Goal: Information Seeking & Learning: Learn about a topic

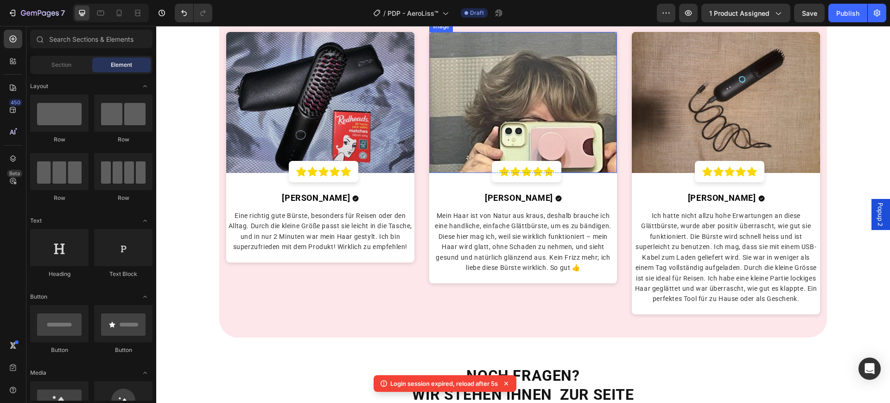
scroll to position [1998, 0]
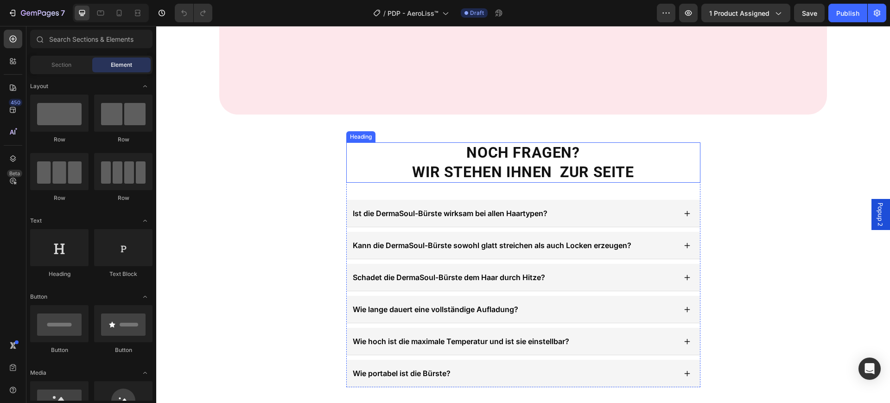
scroll to position [2264, 0]
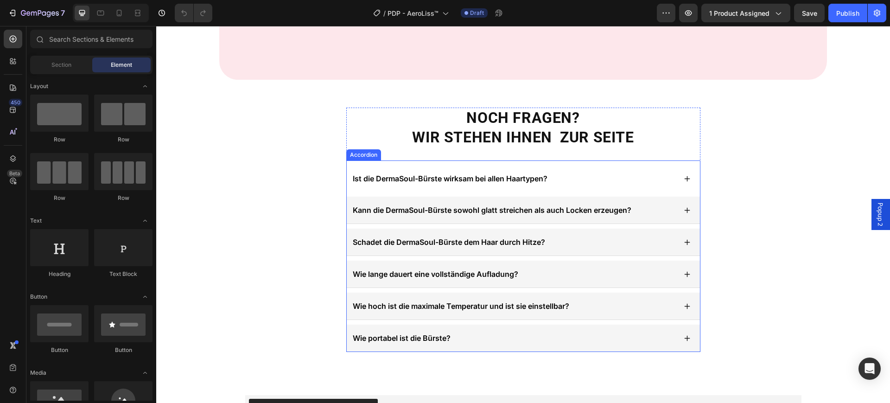
click at [463, 176] on span "Ist die DermaSoul-Bürste wirksam bei allen Haartypen?" at bounding box center [450, 178] width 195 height 9
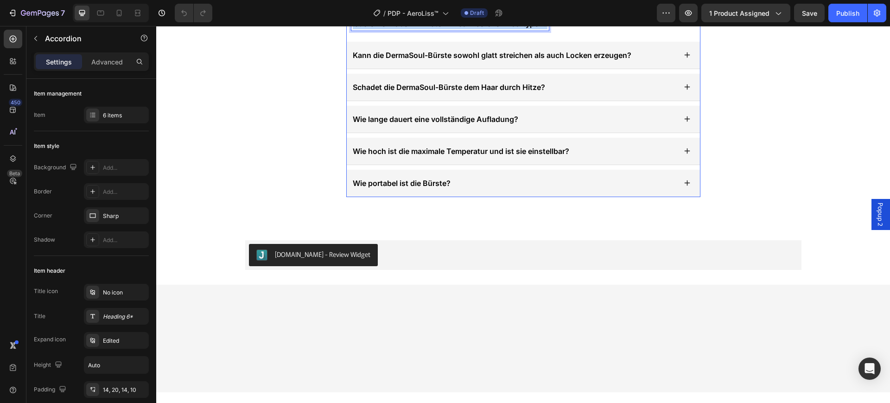
click at [463, 28] on span "Ist die DermaSoul-Bürste wirksam bei allen Haartypen?" at bounding box center [450, 23] width 195 height 9
click at [459, 28] on span "Kann ich den Doyoo AirStraight auf nassem Haar verwenden?" at bounding box center [462, 23] width 219 height 9
click at [562, 31] on div "Kann ich den AeroLiss auf nassem Haar verwenden?" at bounding box center [513, 24] width 325 height 14
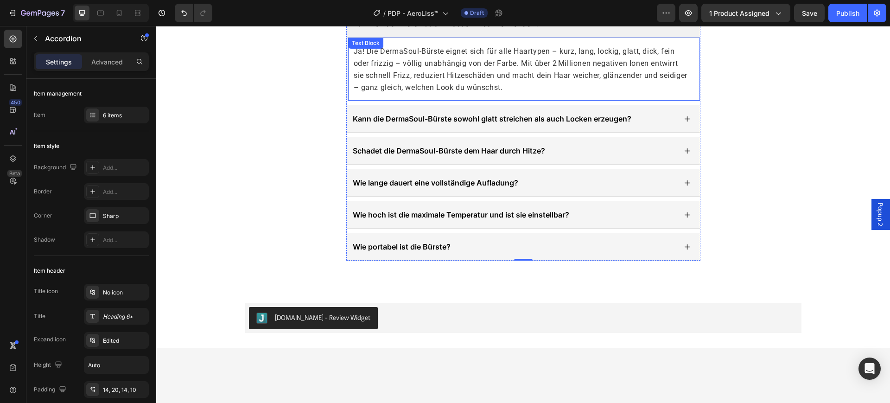
click at [434, 92] on span "Ja! Die DermaSoul-Bürste eignet sich für alle Haartypen – kurz, lang, lockig, g…" at bounding box center [521, 69] width 334 height 45
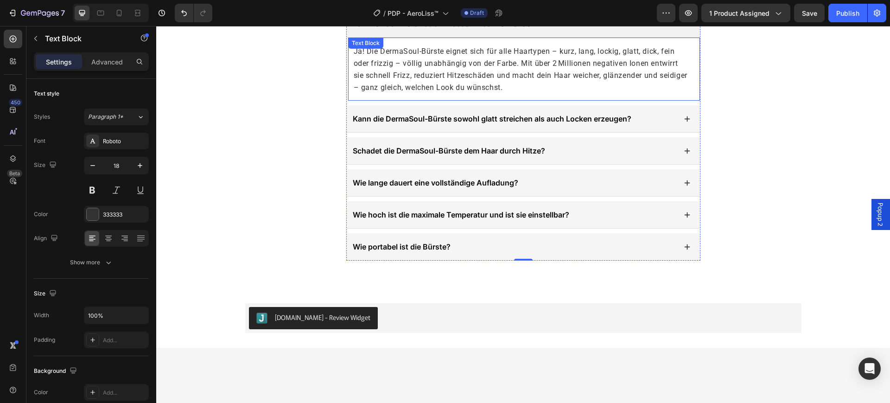
click at [434, 92] on span "Ja! Die DermaSoul-Bürste eignet sich für alle Haartypen – kurz, lang, lockig, g…" at bounding box center [521, 69] width 334 height 45
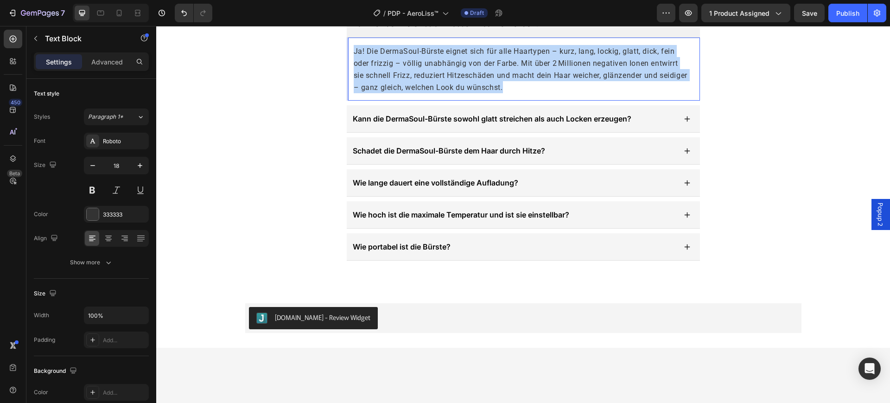
click at [434, 92] on span "Ja! Die DermaSoul-Bürste eignet sich für alle Haartypen – kurz, lang, lockig, g…" at bounding box center [521, 69] width 334 height 45
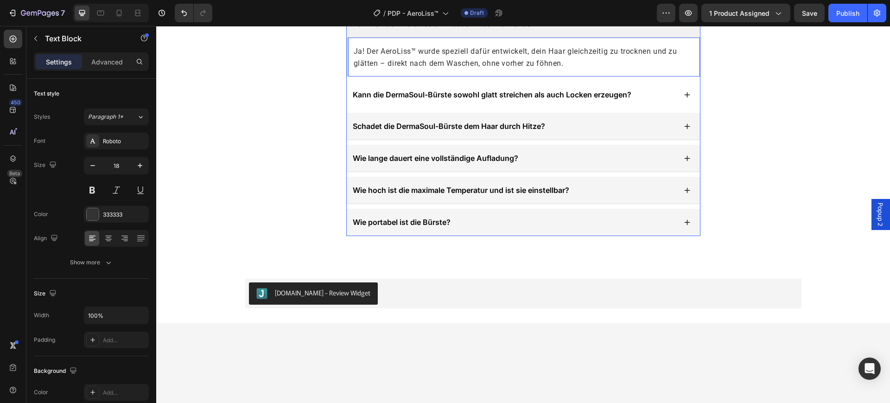
click at [502, 100] on p "Kann die DermaSoul-Bürste sowohl glatt streichen als auch Locken erzeugen?" at bounding box center [492, 94] width 278 height 11
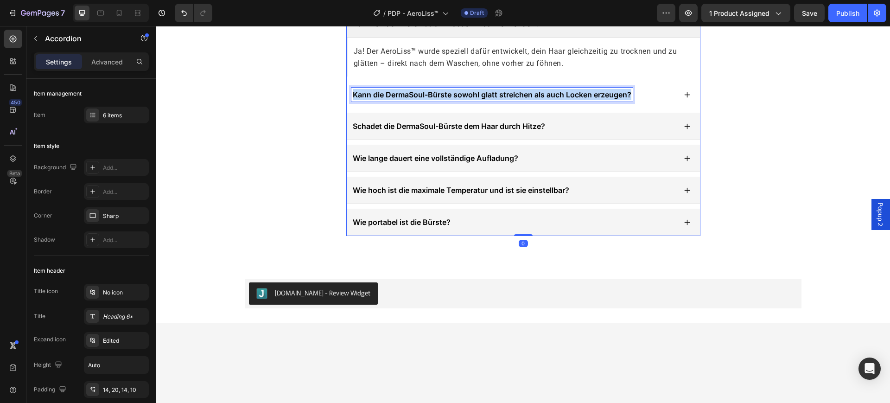
click at [502, 100] on p "Kann die DermaSoul-Bürste sowohl glatt streichen als auch Locken erzeugen?" at bounding box center [492, 94] width 278 height 11
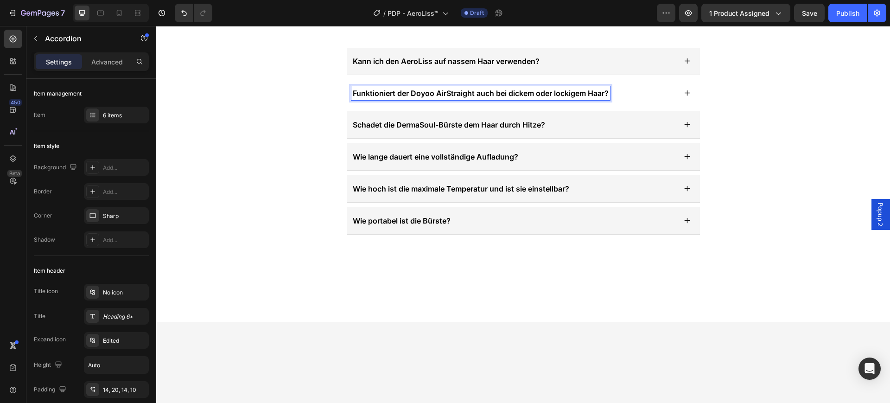
scroll to position [2225, 0]
click at [607, 101] on div "Funktioniert der AeroLiss™ auch bei dickem oder lockigem Haar?" at bounding box center [513, 94] width 325 height 14
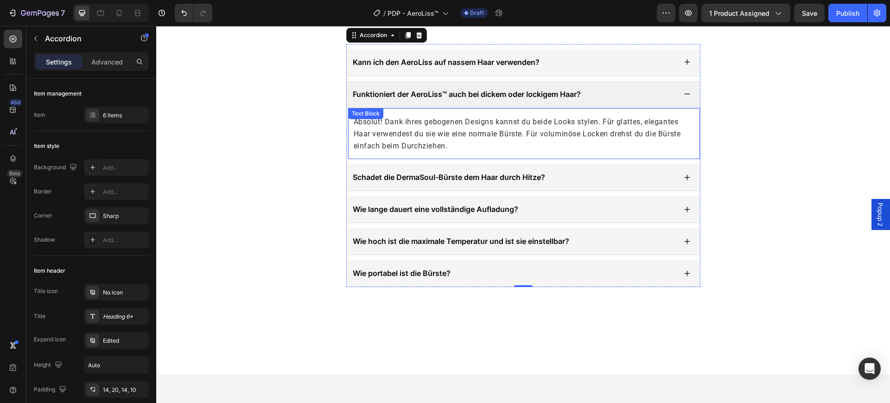
click at [527, 150] on span "Absolut! Dank ihres gebogenen Designs kannst du beide Looks stylen. Für glattes…" at bounding box center [517, 133] width 327 height 33
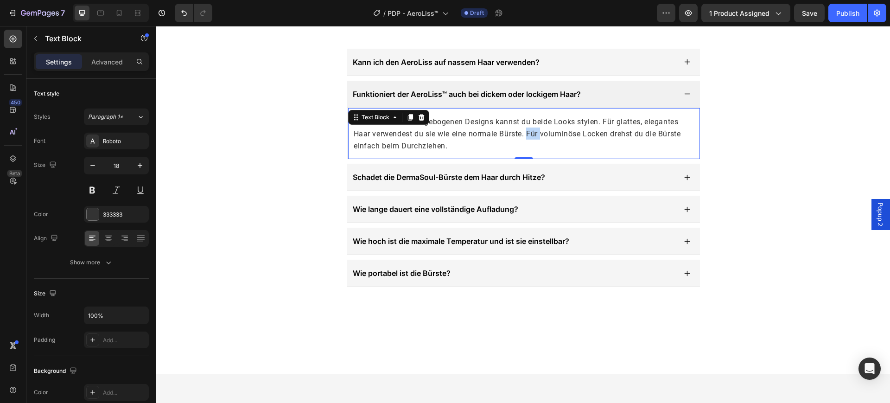
click at [527, 150] on span "Absolut! Dank ihres gebogenen Designs kannst du beide Looks stylen. Für glattes…" at bounding box center [517, 133] width 327 height 33
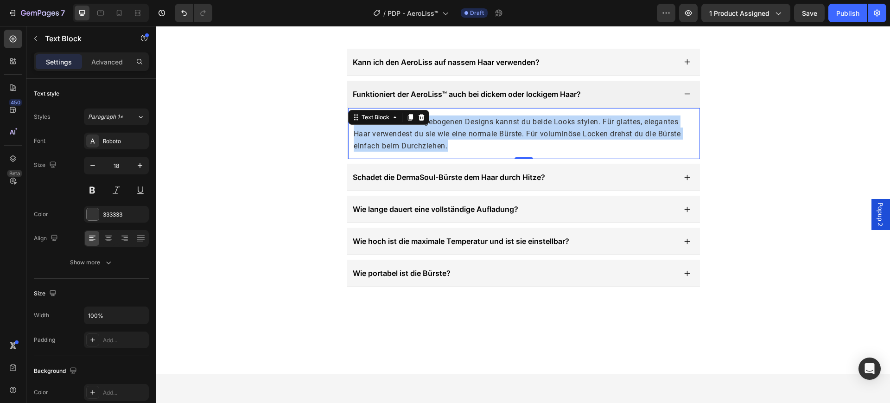
click at [527, 150] on span "Absolut! Dank ihres gebogenen Designs kannst du beide Looks stylen. Für glattes…" at bounding box center [517, 133] width 327 height 33
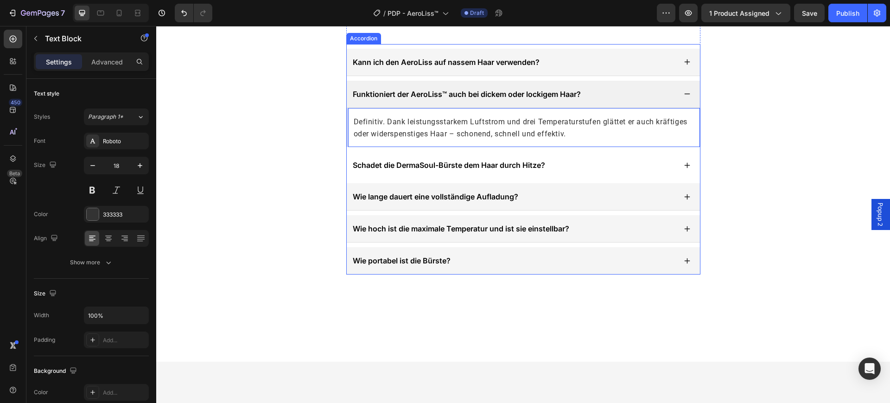
click at [493, 170] on span "Schadet die DermaSoul-Bürste dem Haar durch Hitze?" at bounding box center [449, 164] width 192 height 9
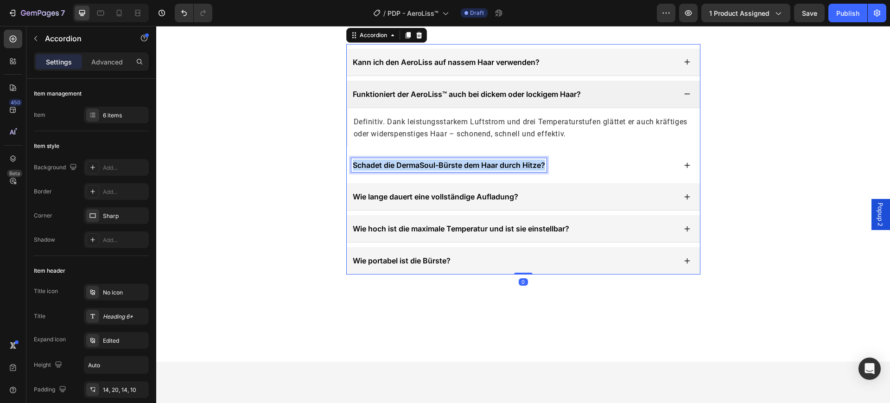
click at [493, 170] on span "Schadet die DermaSoul-Bürste dem Haar durch Hitze?" at bounding box center [449, 164] width 192 height 9
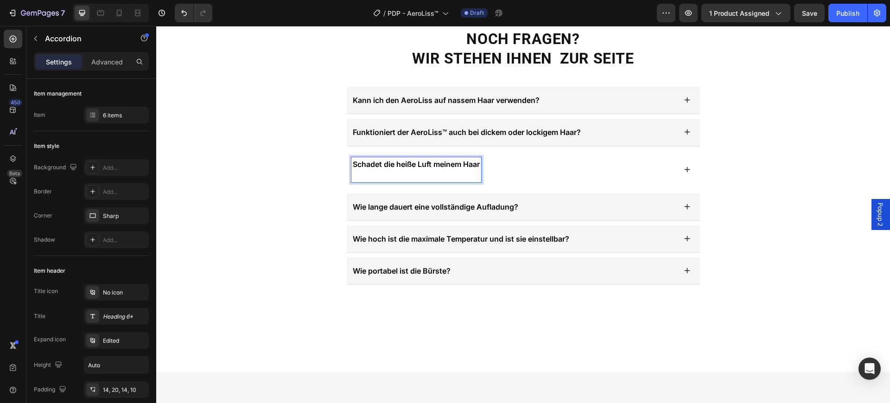
scroll to position [2187, 0]
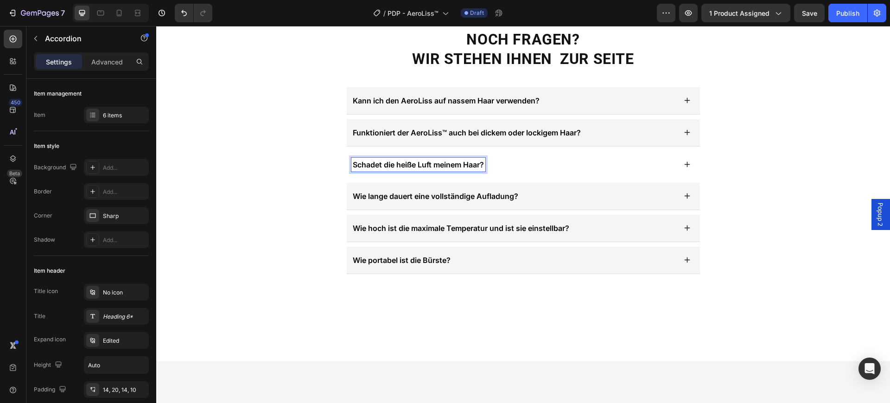
click at [531, 171] on div "Schadet die heiße Luft meinem Haar?" at bounding box center [513, 165] width 325 height 14
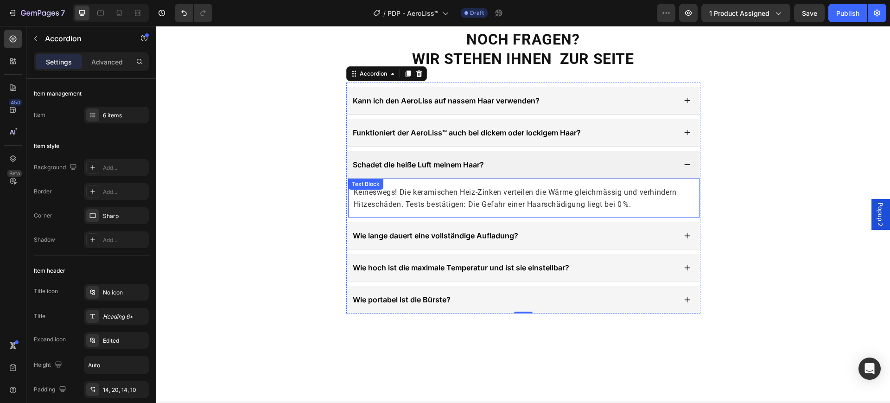
click at [492, 209] on span "Keineswegs! Die keramischen Heiz-Zinken verteilen die Wärme gleichmässig und ve…" at bounding box center [515, 198] width 323 height 21
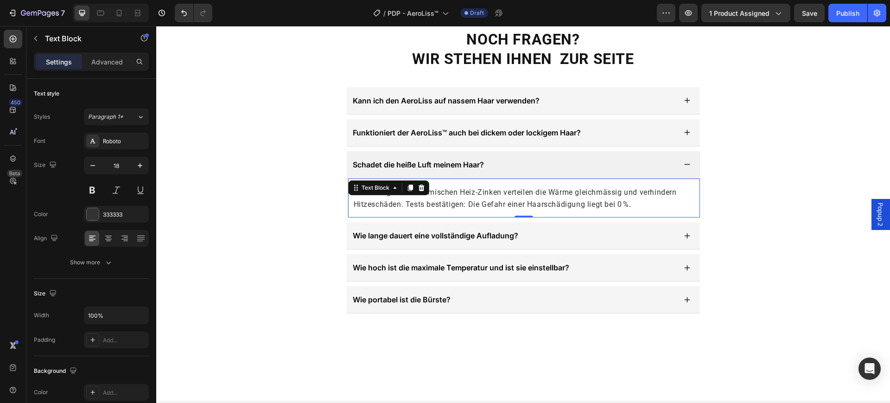
click at [492, 209] on span "Keineswegs! Die keramischen Heiz-Zinken verteilen die Wärme gleichmässig und ve…" at bounding box center [515, 198] width 323 height 21
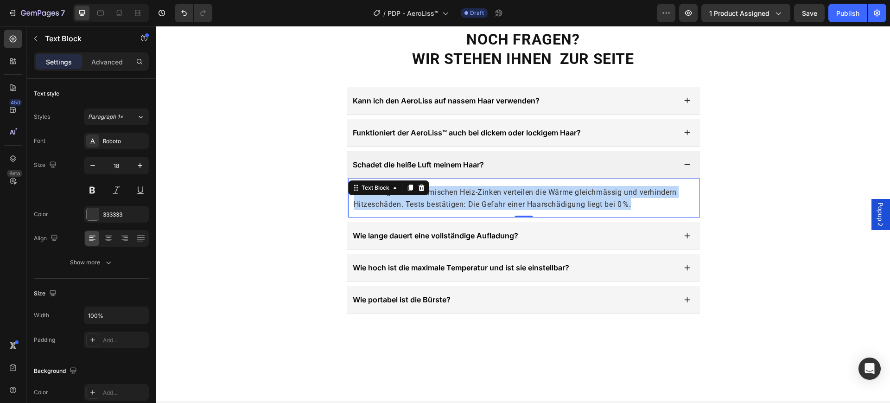
click at [492, 209] on span "Keineswegs! Die keramischen Heiz-Zinken verteilen die Wärme gleichmässig und ve…" at bounding box center [515, 198] width 323 height 21
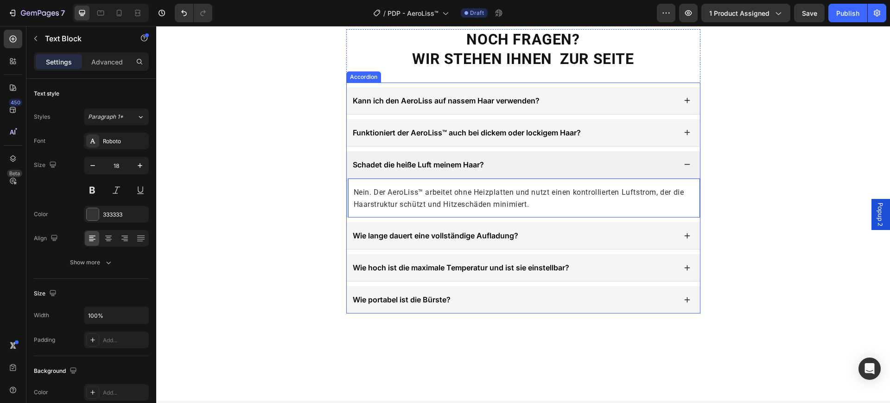
click at [538, 178] on div "Schadet die heiße Luft meinem Haar?" at bounding box center [523, 164] width 353 height 27
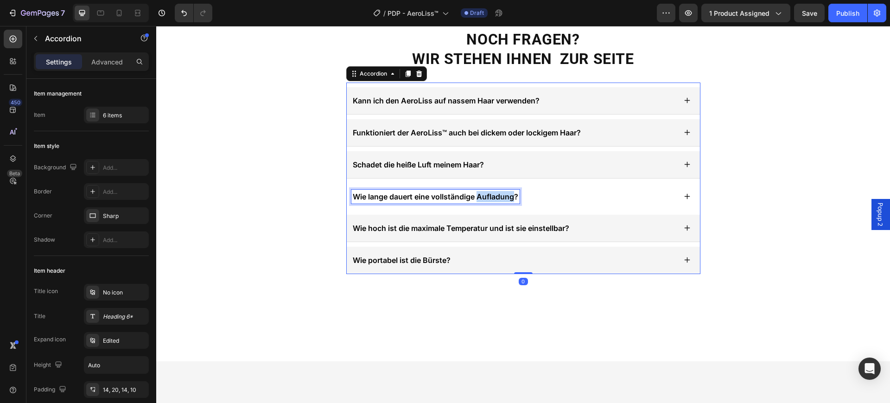
click at [478, 201] on span "Wie lange dauert eine vollständige Aufladung?" at bounding box center [435, 196] width 165 height 9
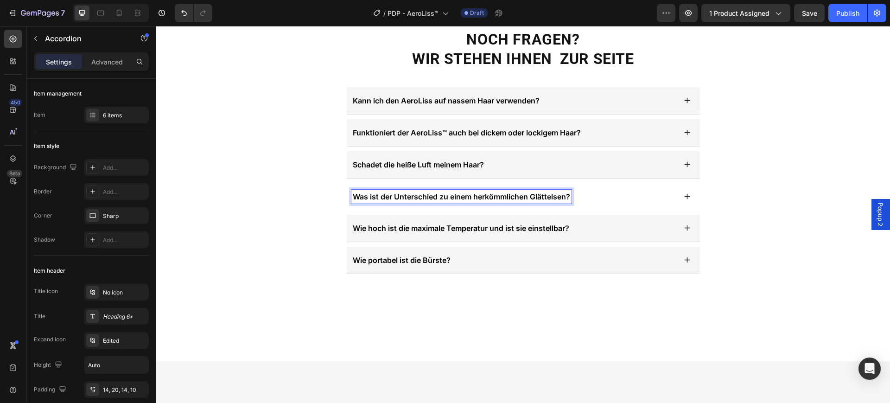
click at [587, 203] on div "Was ist der Unterschied zu einem herkömmlichen Glätteisen?" at bounding box center [513, 197] width 325 height 14
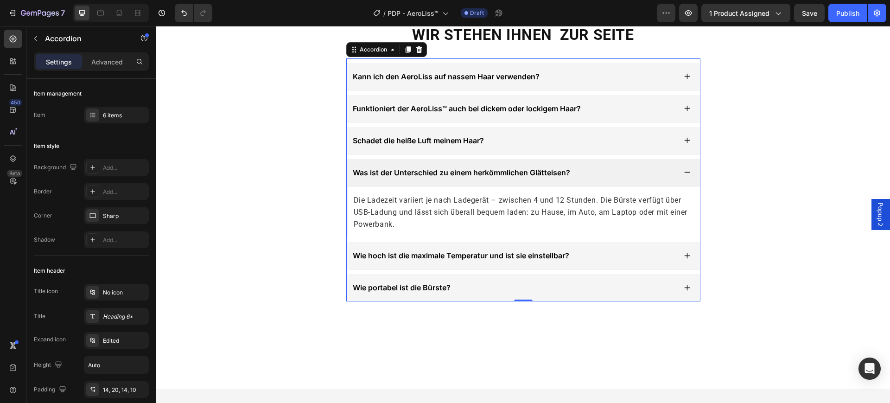
scroll to position [2419, 0]
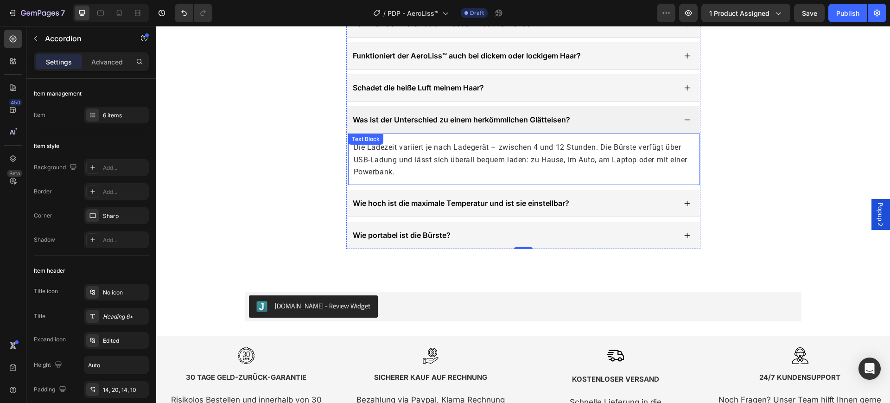
click at [499, 168] on p "Die Ladezeit variiert je nach Ladegerät – zwischen 4 und 12 Stunden. Die Bürste…" at bounding box center [522, 159] width 336 height 37
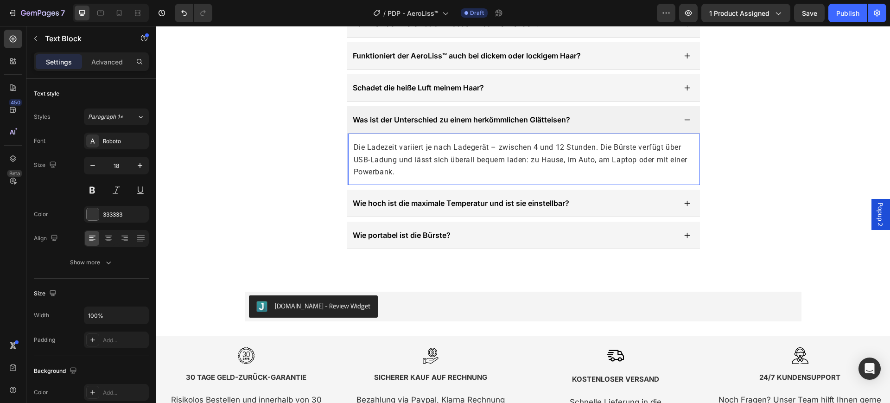
click at [499, 168] on p "Die Ladezeit variiert je nach Ladegerät – zwischen 4 und 12 Stunden. Die Bürste…" at bounding box center [522, 159] width 336 height 37
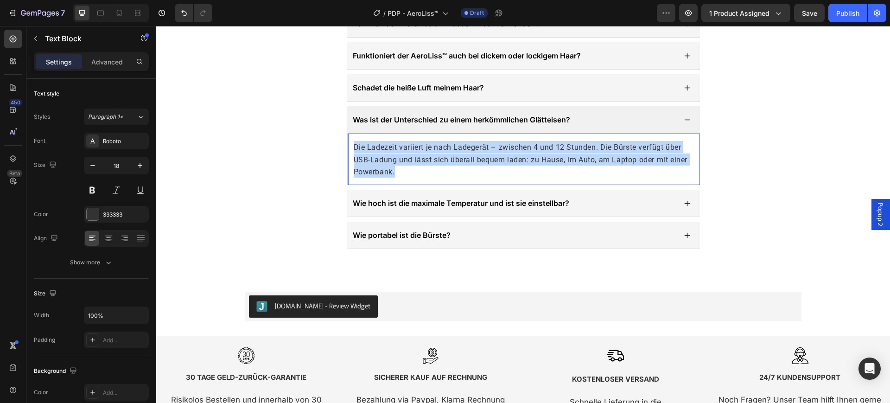
click at [499, 168] on p "Die Ladezeit variiert je nach Ladegerät – zwischen 4 und 12 Stunden. Die Bürste…" at bounding box center [522, 159] width 336 height 37
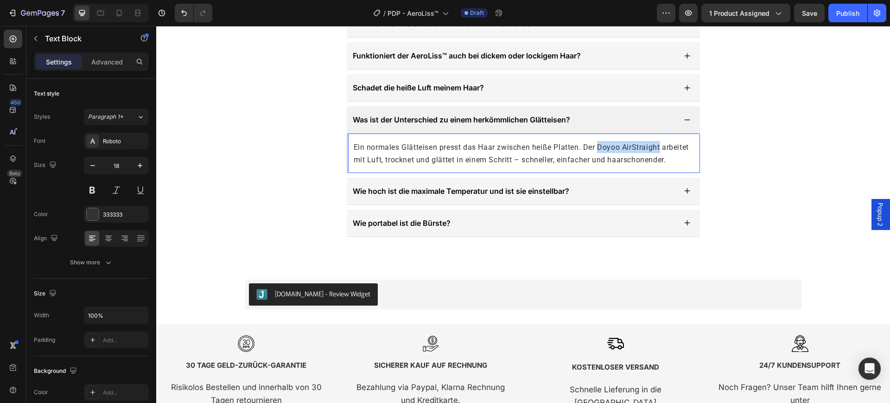
drag, startPoint x: 595, startPoint y: 145, endPoint x: 657, endPoint y: 150, distance: 62.7
click at [657, 150] on p "Ein normales Glätteisen presst das Haar zwischen heiße Platten. Der Doyoo AirSt…" at bounding box center [522, 153] width 336 height 24
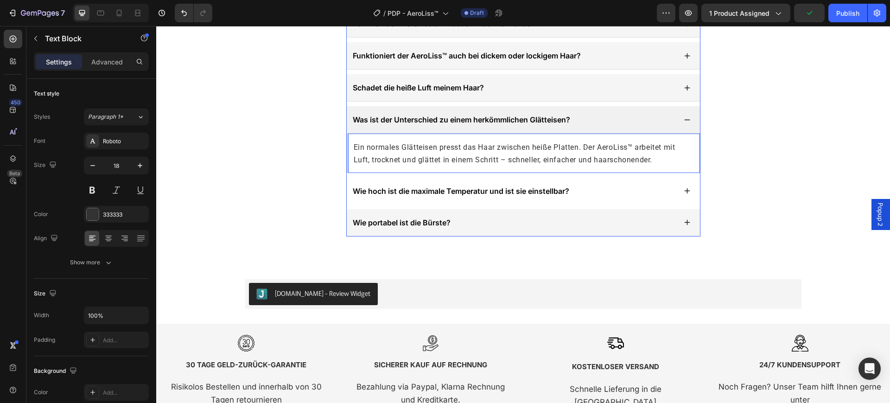
click at [555, 194] on p "Wie hoch ist die maximale Temperatur und ist sie einstellbar?" at bounding box center [461, 190] width 216 height 11
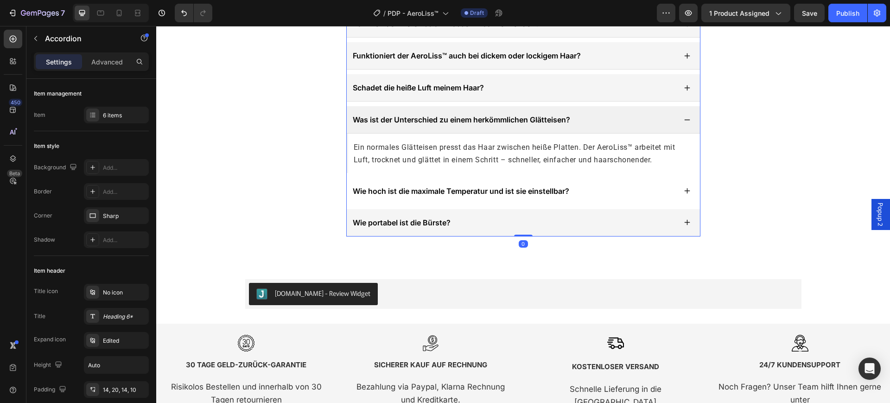
click at [593, 186] on div "Wie hoch ist die maximale Temperatur und ist sie einstellbar?" at bounding box center [513, 191] width 325 height 14
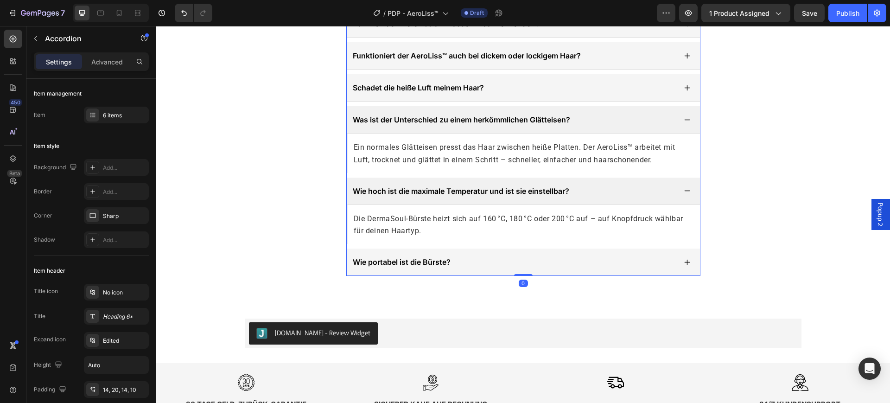
click at [596, 118] on div "Was ist der Unterschied zu einem herkömmlichen Glätteisen?" at bounding box center [513, 120] width 325 height 14
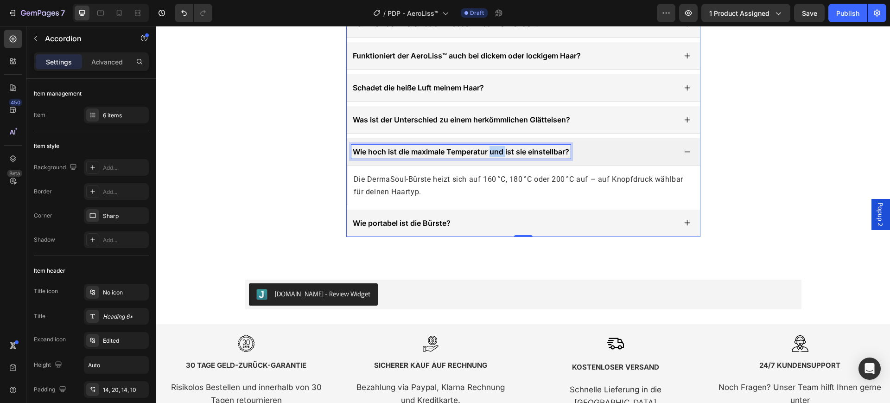
click at [496, 146] on p "Wie hoch ist die maximale Temperatur und ist sie einstellbar?" at bounding box center [461, 151] width 216 height 11
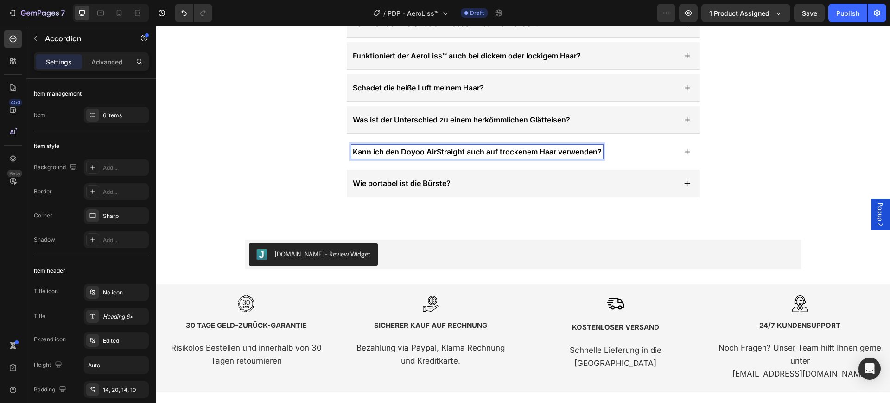
click at [457, 151] on p "Kann ich den Doyoo AirStraight auch auf trockenem Haar verwenden?" at bounding box center [477, 151] width 249 height 11
click at [459, 152] on p "Kann ich den Doyoo AirStraight auch auf trockenem Haar verwenden?" at bounding box center [477, 151] width 249 height 11
click at [594, 149] on div "Kann ich den AeroLiss™ auch auf trockenem Haar verwenden?" at bounding box center [513, 152] width 325 height 14
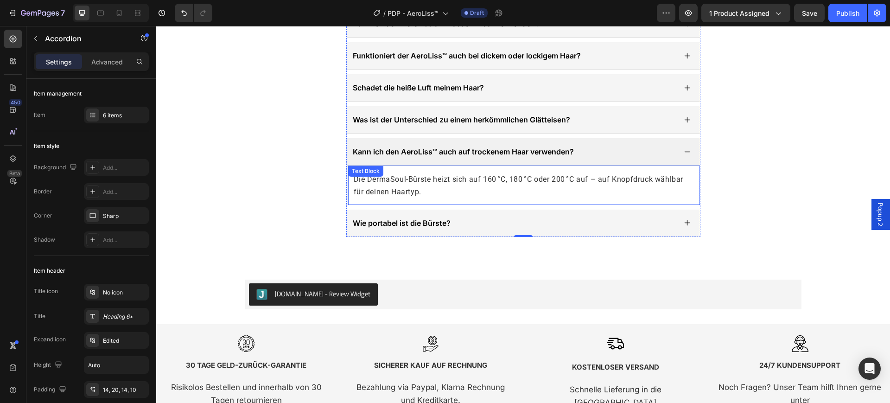
click at [542, 184] on p "Die DermaSoul-Bürste heizt sich auf 160 °C, 180 °C oder 200 °C auf – auf Knopfd…" at bounding box center [522, 185] width 336 height 24
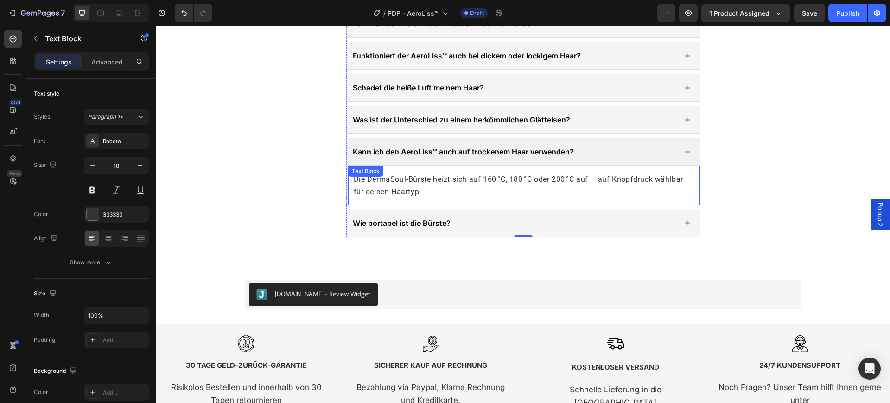
click at [542, 184] on p "Die DermaSoul-Bürste heizt sich auf 160 °C, 180 °C oder 200 °C auf – auf Knopfd…" at bounding box center [522, 185] width 336 height 24
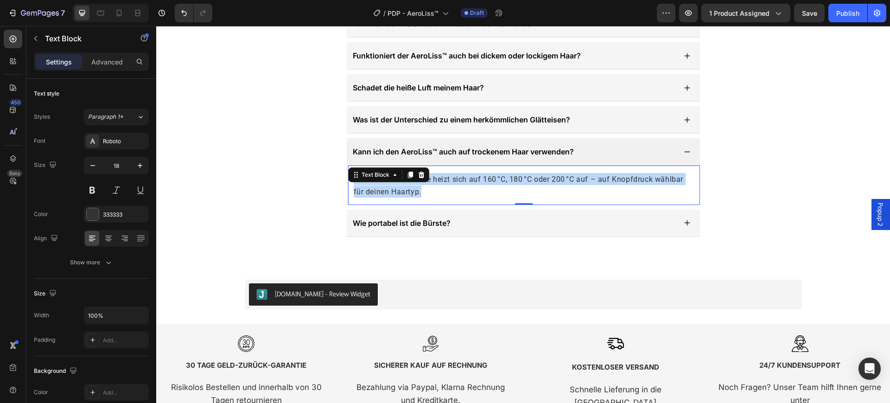
click at [542, 184] on p "Die DermaSoul-Bürste heizt sich auf 160 °C, 180 °C oder 200 °C auf – auf Knopfd…" at bounding box center [522, 185] width 336 height 24
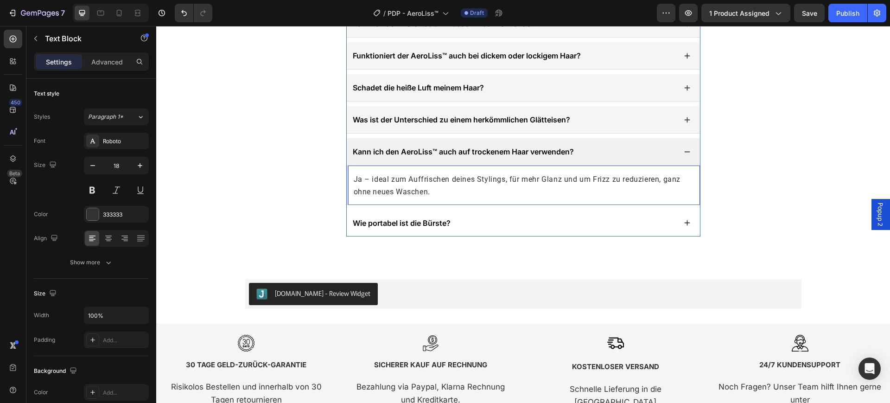
click at [462, 217] on div "Wie portabel ist die Bürste?" at bounding box center [513, 223] width 325 height 14
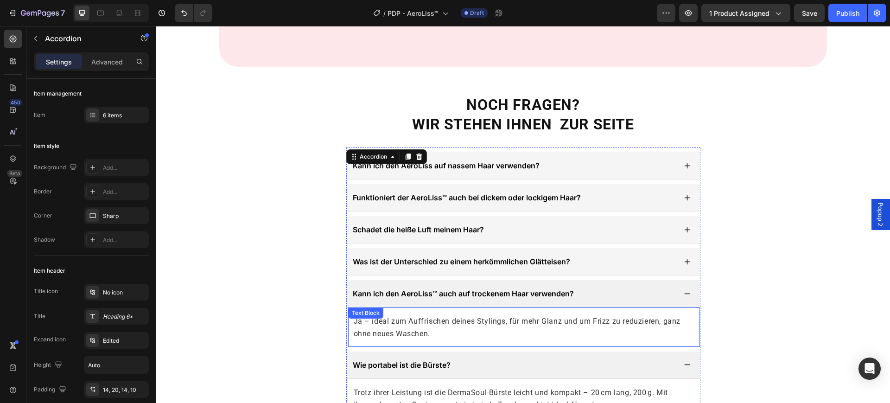
scroll to position [2245, 0]
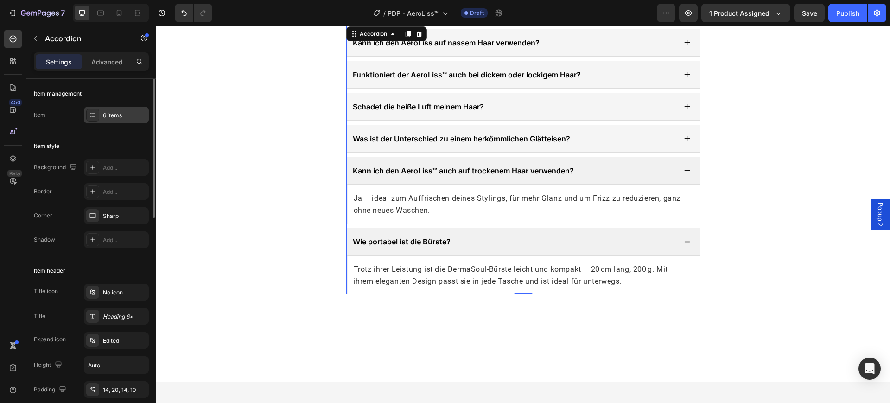
click at [114, 115] on div "6 items" at bounding box center [125, 115] width 44 height 8
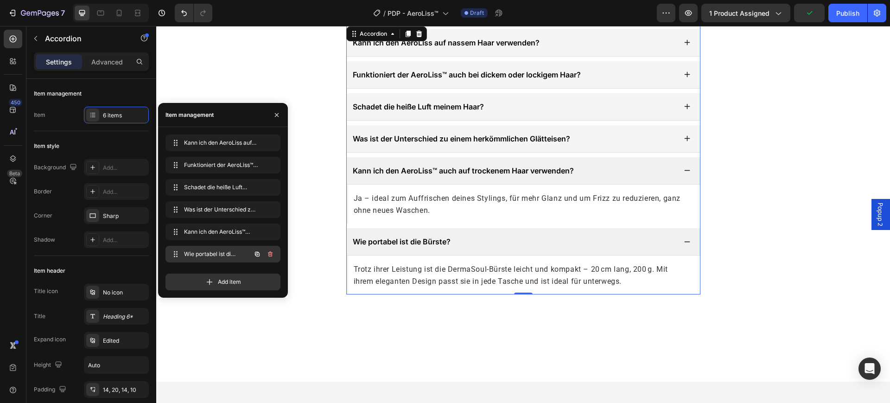
scroll to position [2535, 0]
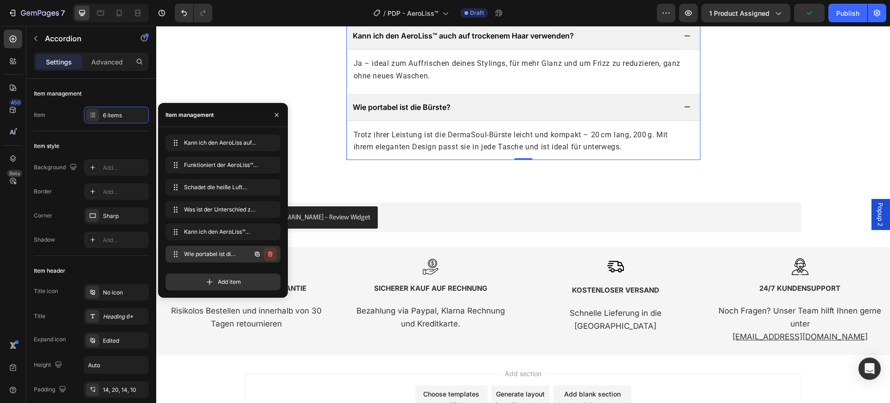
click at [265, 254] on button "button" at bounding box center [270, 253] width 13 height 13
click at [265, 254] on div "Delete" at bounding box center [263, 254] width 17 height 8
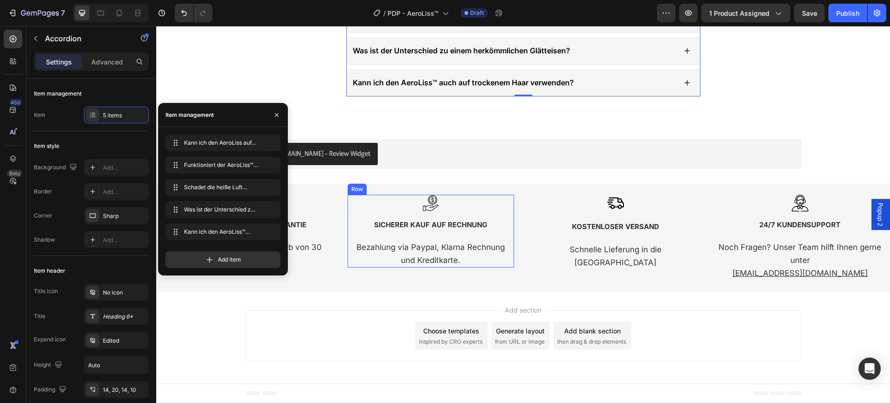
scroll to position [2488, 0]
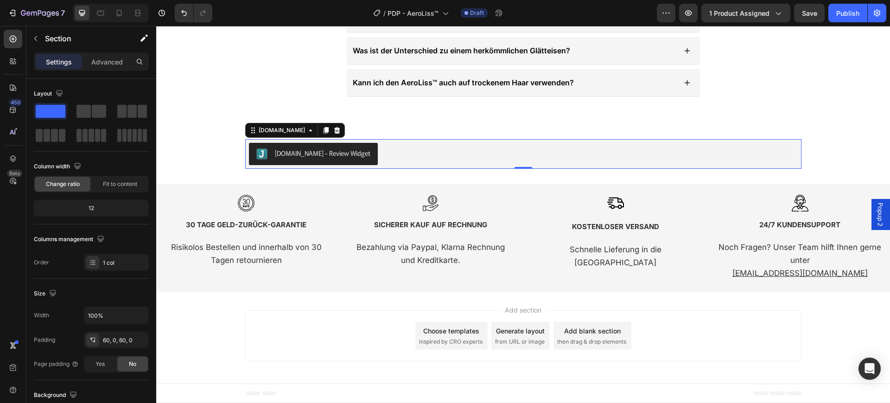
click at [448, 163] on div "[DOMAIN_NAME] - Review Widget" at bounding box center [523, 154] width 549 height 22
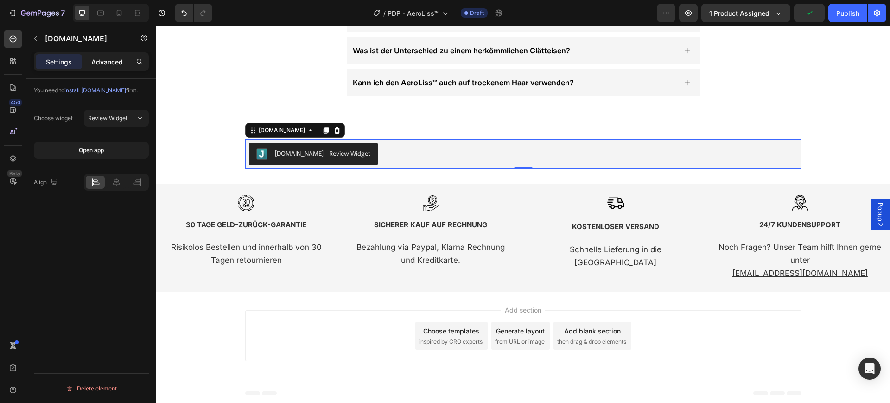
click at [111, 61] on p "Advanced" at bounding box center [107, 62] width 32 height 10
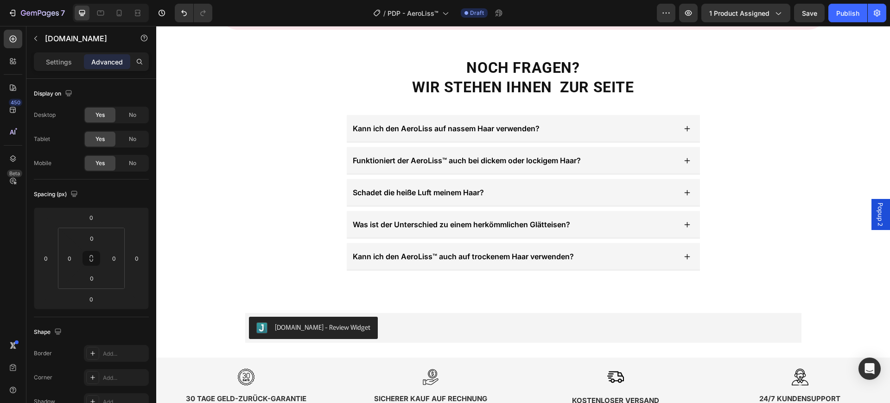
scroll to position [2372, 0]
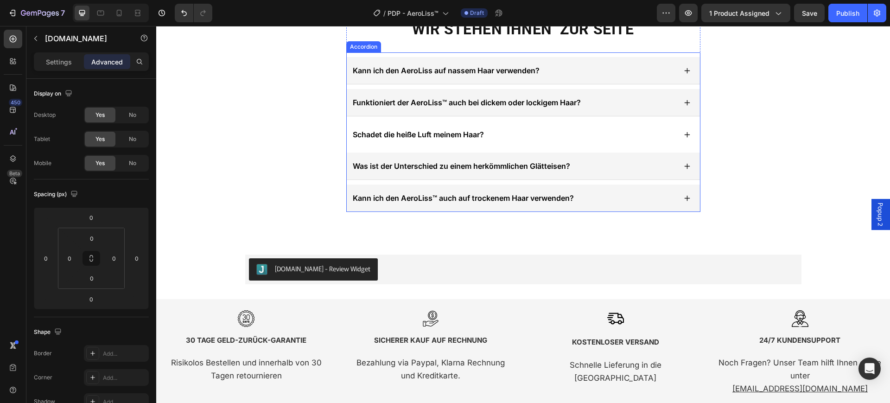
click at [407, 131] on span "Schadet die heiße Luft meinem Haar?" at bounding box center [418, 134] width 131 height 9
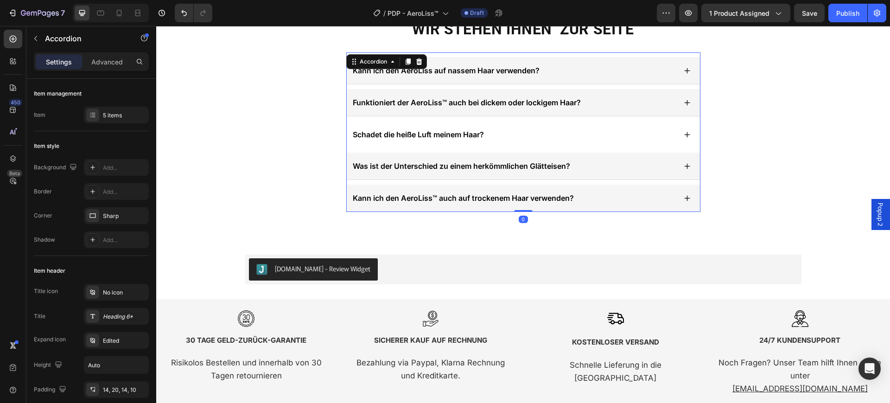
click at [407, 133] on span "Schadet die heiße Luft meinem Haar?" at bounding box center [418, 134] width 131 height 9
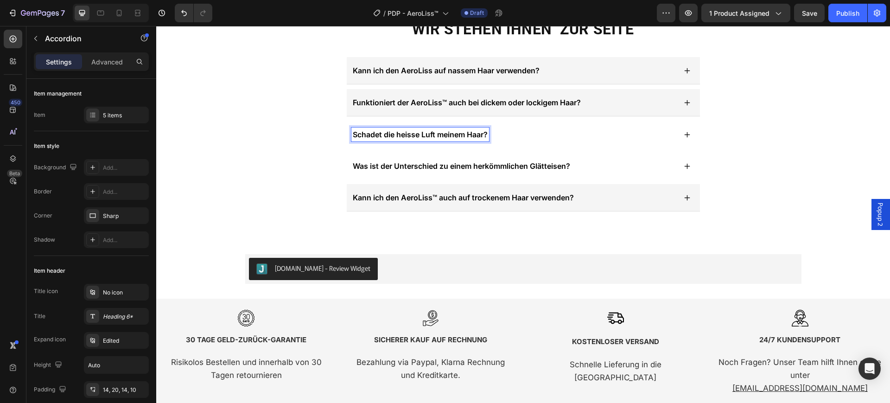
click at [593, 162] on div "Was ist der Unterschied zu einem herkömmlichen Glätteisen?" at bounding box center [513, 166] width 325 height 14
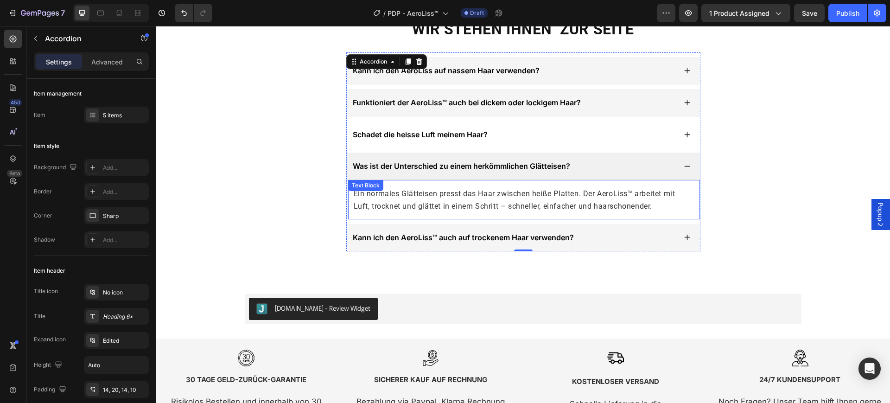
click at [546, 191] on span "Ein normales Glätteisen presst das Haar zwischen heiße Platten. Der AeroLiss™ a…" at bounding box center [515, 199] width 322 height 21
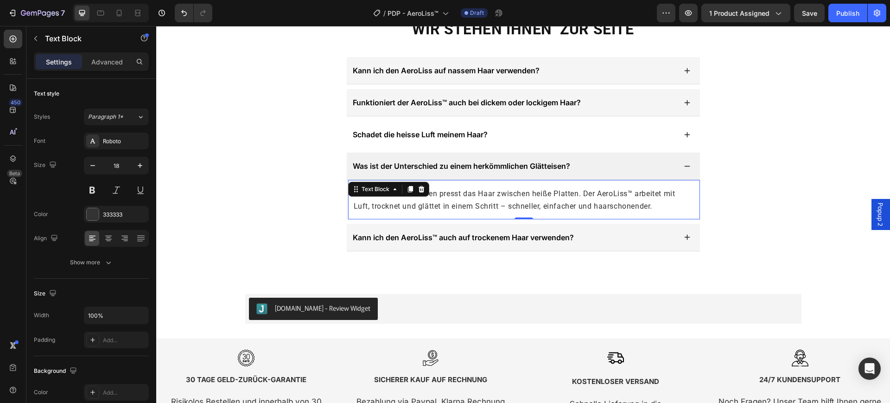
click at [544, 191] on span "Ein normales Glätteisen presst das Haar zwischen heiße Platten. Der AeroLiss™ a…" at bounding box center [515, 199] width 322 height 21
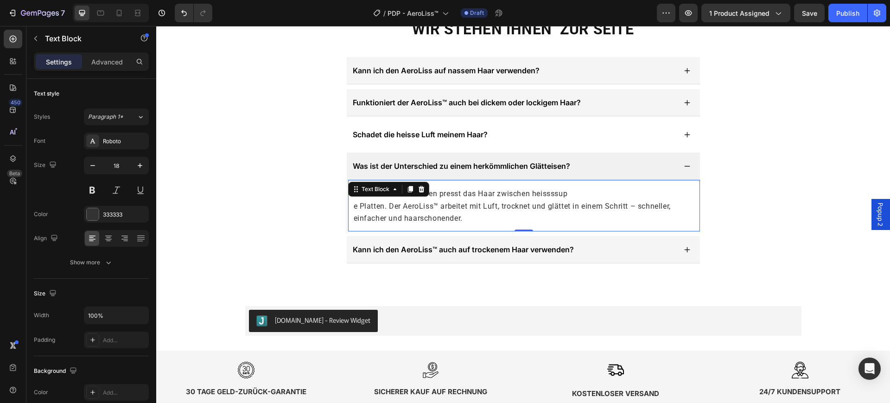
click at [502, 220] on p "e Platten. Der AeroLiss™ arbeitet mit Luft, trocknet und glättet in einem Schri…" at bounding box center [522, 212] width 336 height 24
click at [746, 272] on div "NOCH FRAGEN? WIR STEHEN IHNEN ZUR SEITE Heading Kann ich den AeroLiss auf nasse…" at bounding box center [522, 131] width 733 height 319
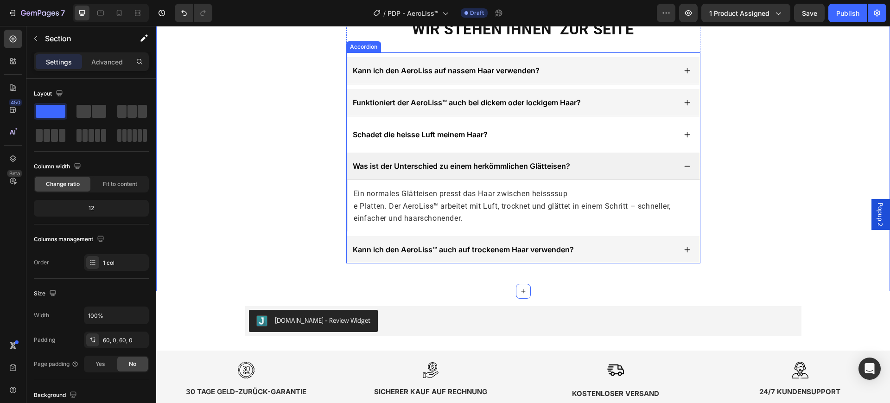
click at [581, 164] on div "Was ist der Unterschied zu einem herkömmlichen Glätteisen?" at bounding box center [513, 166] width 325 height 14
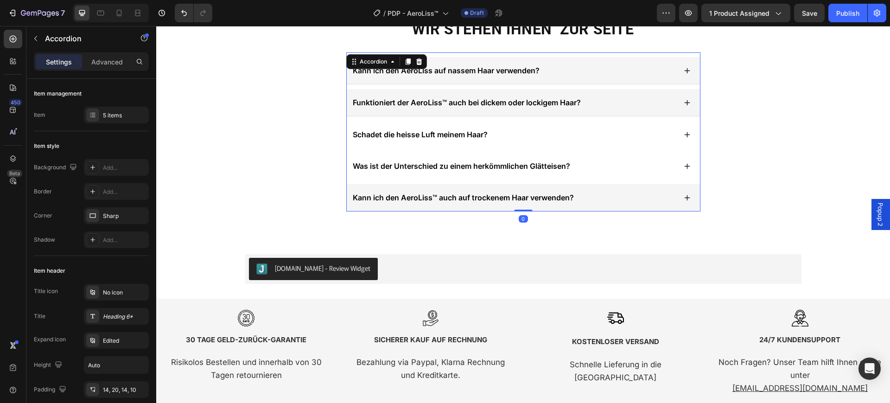
click at [581, 164] on div "Was ist der Unterschied zu einem herkömmlichen Glätteisen?" at bounding box center [513, 166] width 325 height 14
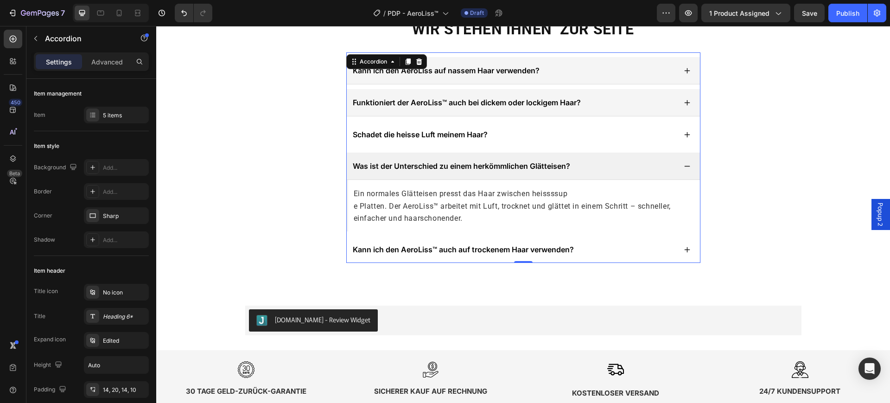
click at [595, 246] on div "Kann ich den AeroLiss™ auch auf trockenem Haar verwenden?" at bounding box center [513, 249] width 325 height 14
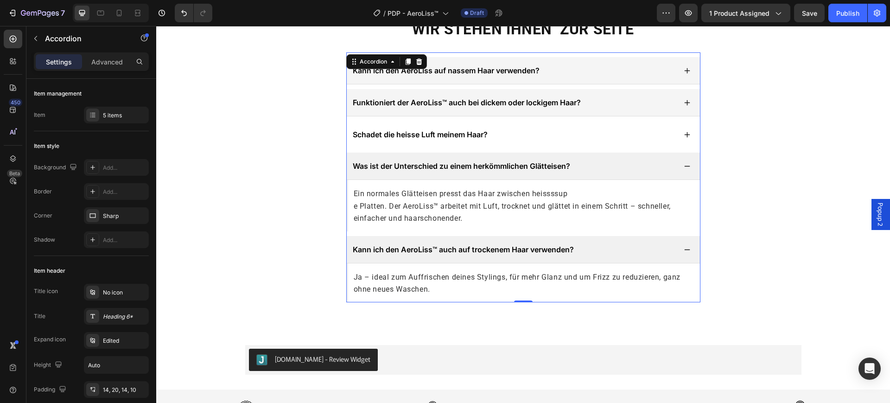
click at [578, 164] on div "Was ist der Unterschied zu einem herkömmlichen Glätteisen?" at bounding box center [513, 166] width 325 height 14
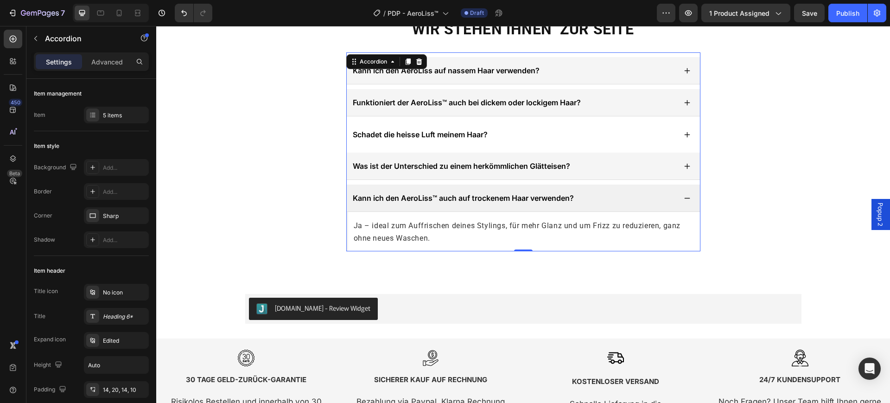
click at [587, 188] on div "Kann ich den AeroLiss™ auch auf trockenem Haar verwenden?" at bounding box center [523, 197] width 353 height 27
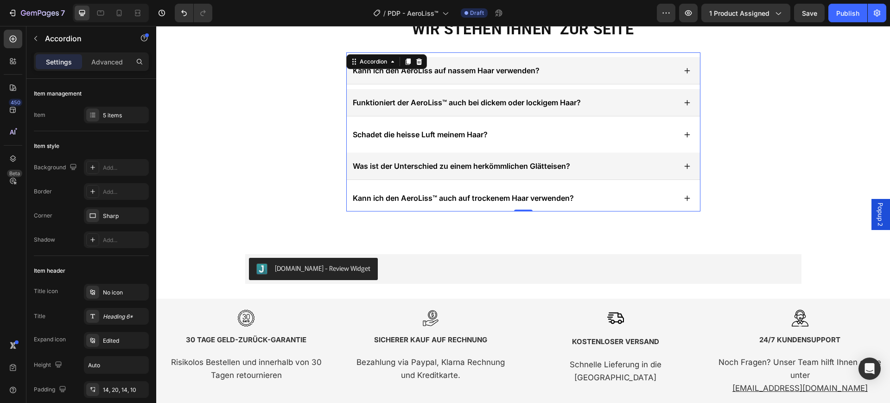
click at [585, 188] on div "Kann ich den AeroLiss™ auch auf trockenem Haar verwenden?" at bounding box center [523, 197] width 353 height 27
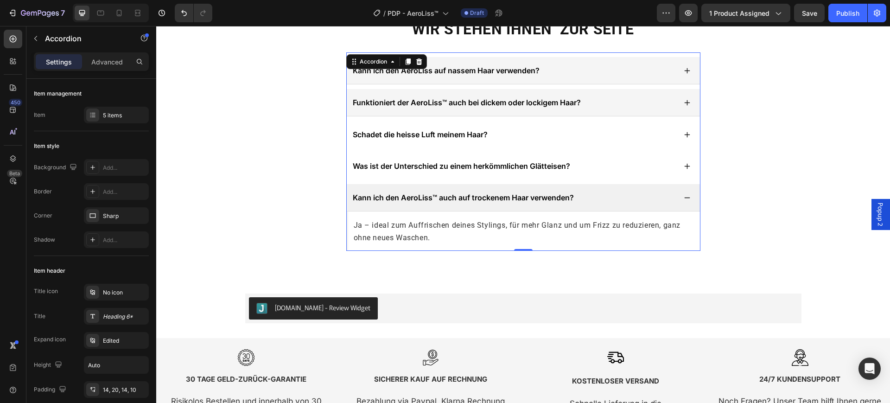
click at [605, 156] on div "Was ist der Unterschied zu einem herkömmlichen Glätteisen?" at bounding box center [523, 165] width 353 height 27
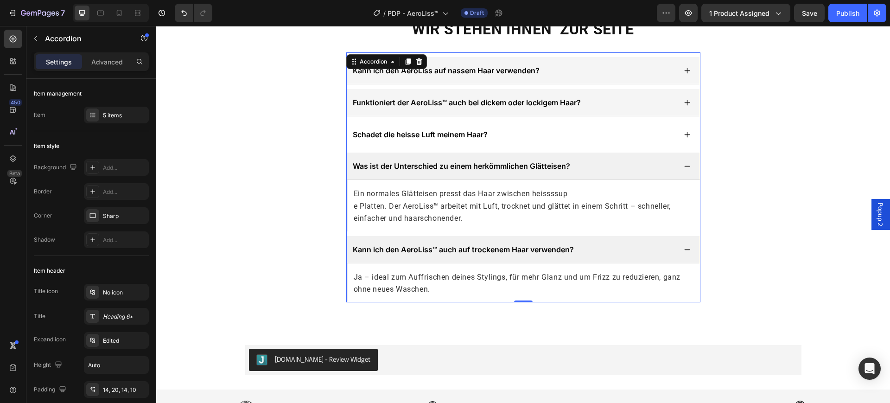
click at [620, 174] on div "Was ist der Unterschied zu einem herkömmlichen Glätteisen?" at bounding box center [523, 165] width 353 height 27
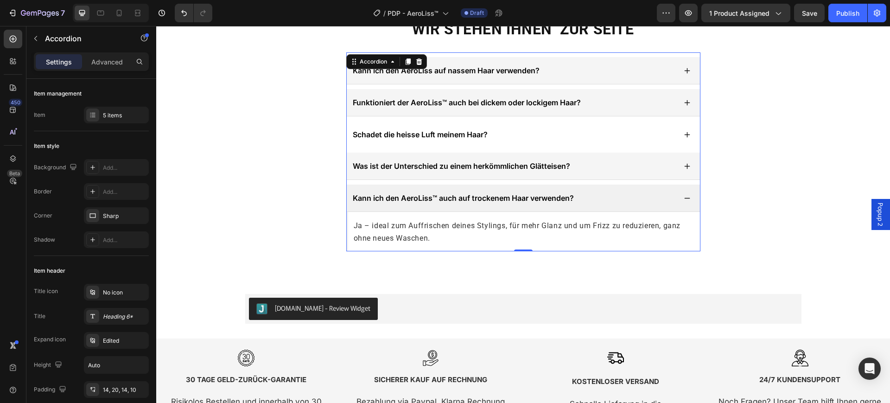
click at [615, 196] on div "Kann ich den AeroLiss™ auch auf trockenem Haar verwenden?" at bounding box center [513, 198] width 325 height 14
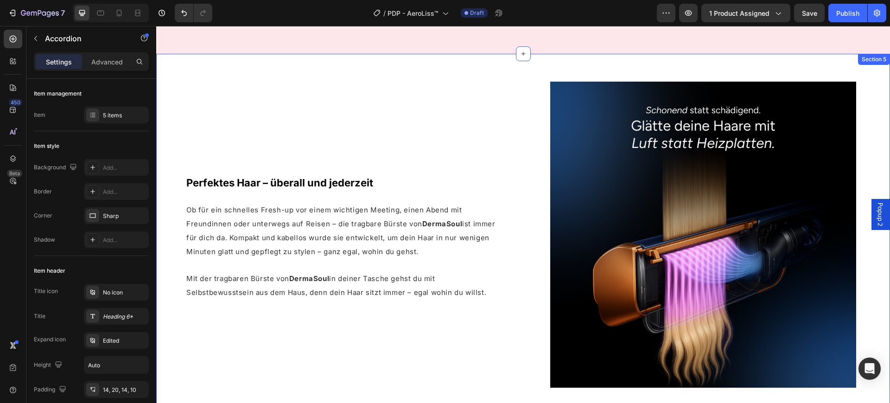
scroll to position [1584, 0]
